Goal: Information Seeking & Learning: Find specific fact

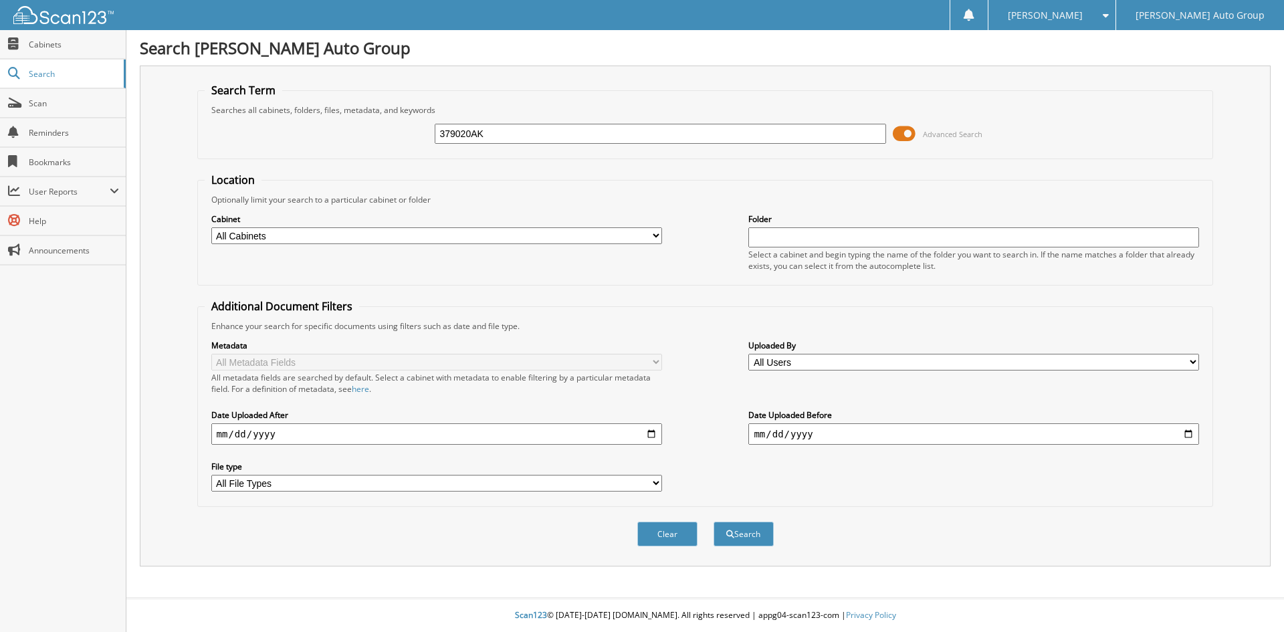
type input "379020AK"
click at [713, 521] on button "Search" at bounding box center [743, 533] width 60 height 25
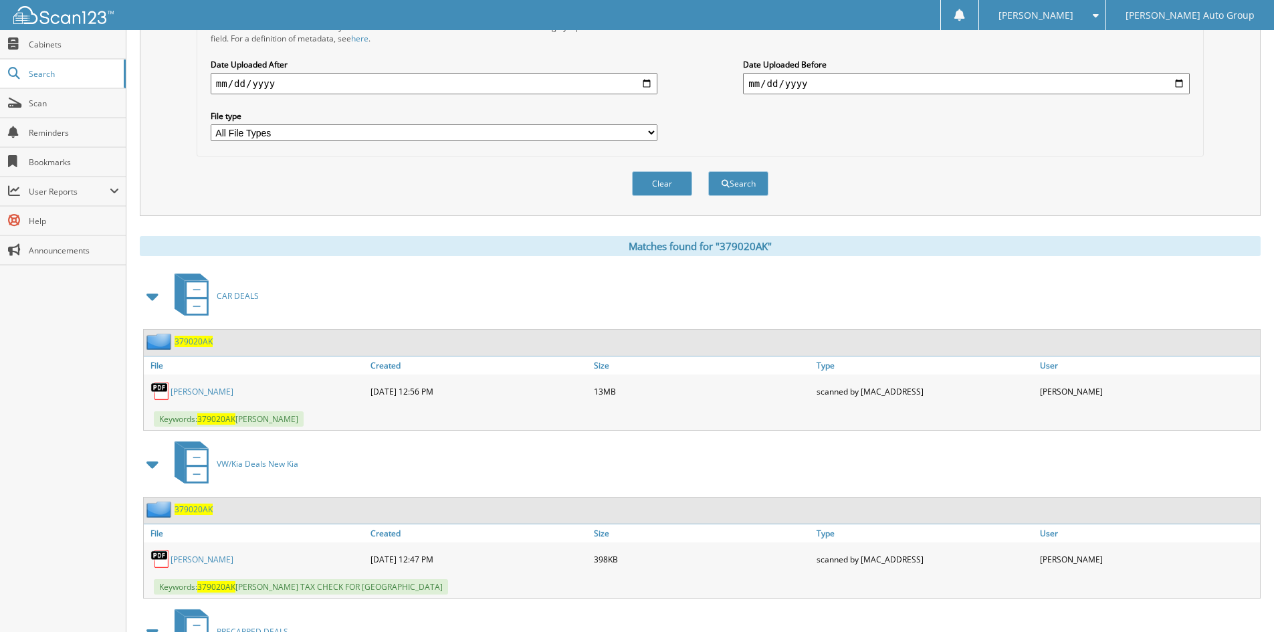
scroll to position [318, 0]
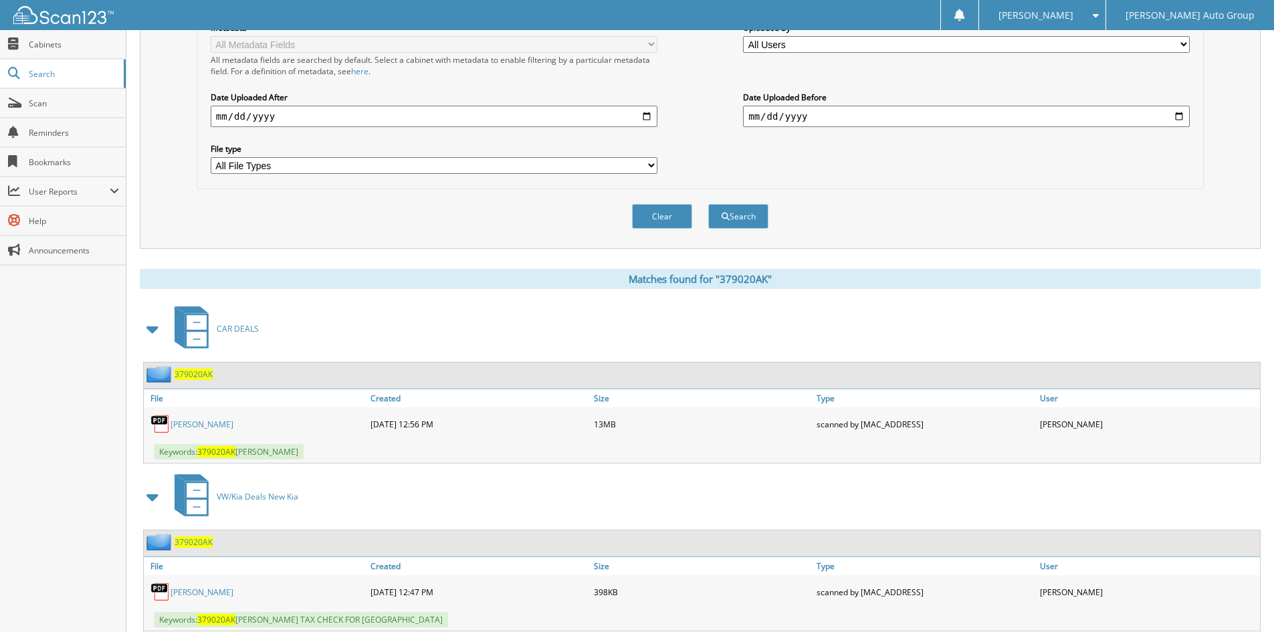
click at [183, 373] on span "379020AK" at bounding box center [193, 373] width 38 height 11
